Goal: Task Accomplishment & Management: Manage account settings

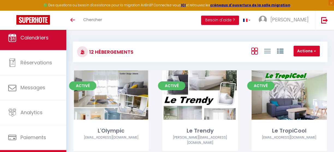
click at [30, 36] on span "Calendriers" at bounding box center [34, 37] width 28 height 7
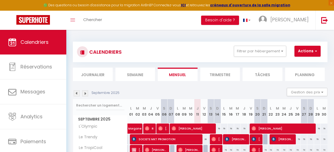
click at [84, 92] on img at bounding box center [85, 93] width 6 height 6
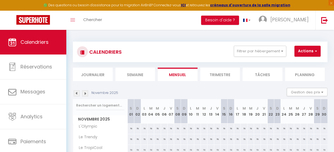
click at [84, 92] on img at bounding box center [85, 93] width 6 height 6
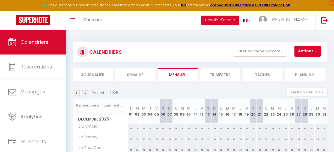
click at [84, 92] on img at bounding box center [85, 93] width 6 height 6
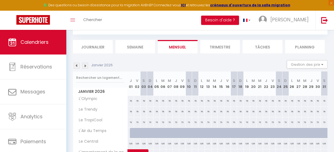
scroll to position [27, 0]
click at [77, 66] on img at bounding box center [77, 66] width 6 height 6
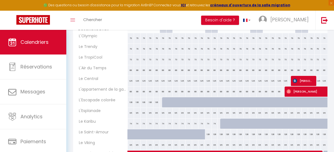
scroll to position [98, 0]
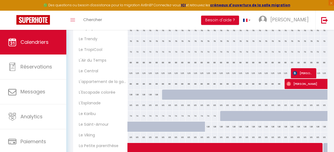
click at [221, 115] on div at bounding box center [223, 116] width 7 height 10
type input "74"
type input "Lun 15 Décembre 2025"
type input "[DATE]"
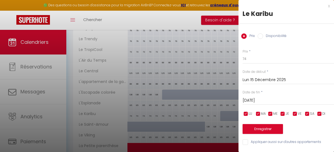
click at [262, 36] on input "Disponibilité" at bounding box center [260, 35] width 5 height 5
radio input "true"
radio input "false"
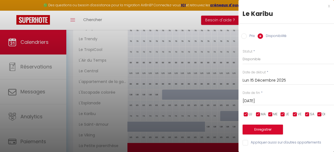
click at [266, 101] on input "[DATE]" at bounding box center [289, 100] width 92 height 7
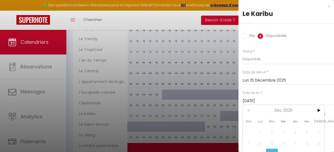
scroll to position [0, 0]
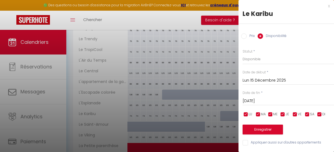
click at [286, 101] on input "[DATE]" at bounding box center [289, 100] width 92 height 7
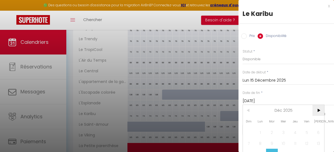
click at [319, 108] on span ">" at bounding box center [319, 110] width 12 height 11
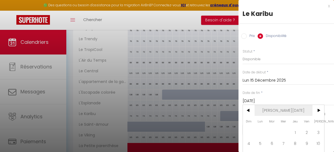
scroll to position [33, 0]
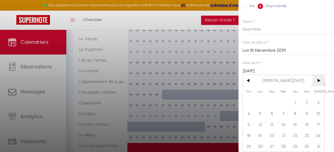
click at [320, 75] on span ">" at bounding box center [319, 80] width 12 height 11
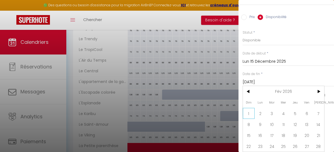
click at [253, 108] on span "1" at bounding box center [249, 113] width 12 height 11
type input "Dim 01 Février 2026"
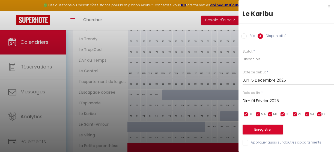
scroll to position [3, 0]
click at [266, 125] on button "Enregistrer" at bounding box center [263, 129] width 40 height 10
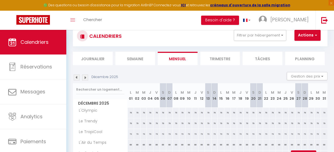
scroll to position [16, 0]
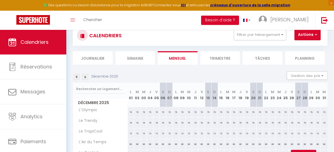
click at [87, 78] on img at bounding box center [85, 77] width 6 height 6
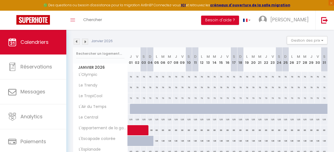
scroll to position [51, 0]
